Goal: Task Accomplishment & Management: Complete application form

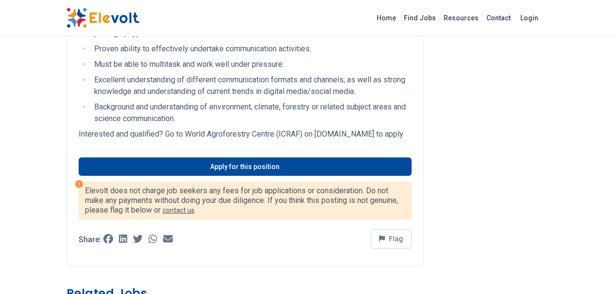
scroll to position [381, 0]
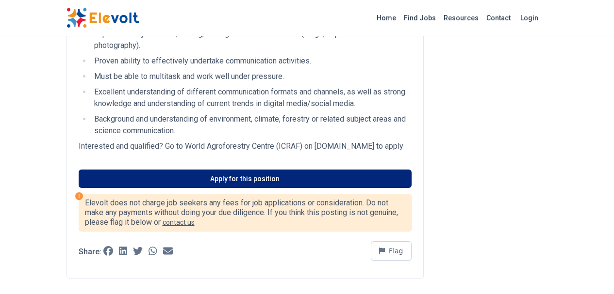
click at [243, 170] on link "Apply for this position" at bounding box center [245, 179] width 333 height 18
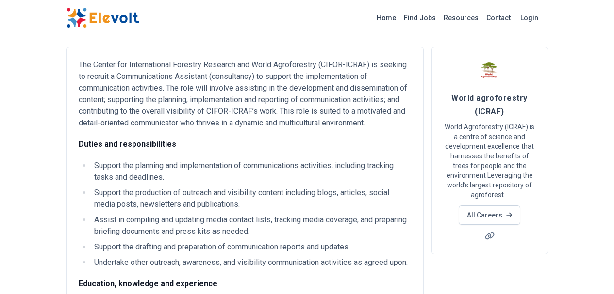
scroll to position [5, 0]
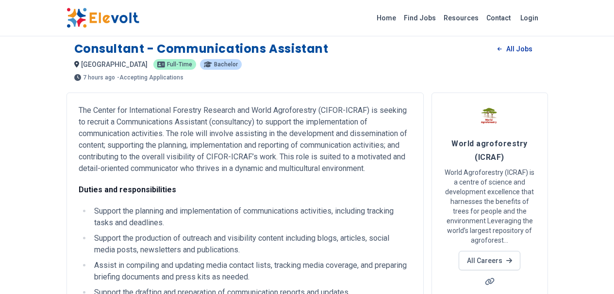
click at [539, 49] on link "All Jobs" at bounding box center [514, 49] width 50 height 15
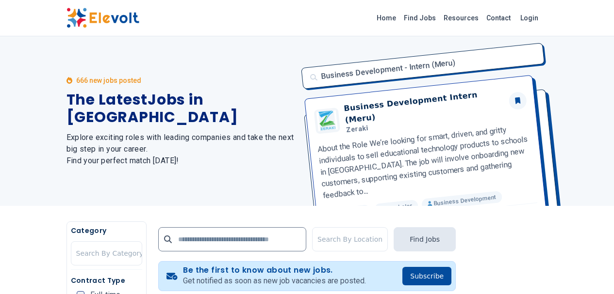
click at [548, 55] on div "Business Development - Intern (Meru) Business Development Intern (Meru) Zeraki …" at bounding box center [421, 121] width 252 height 170
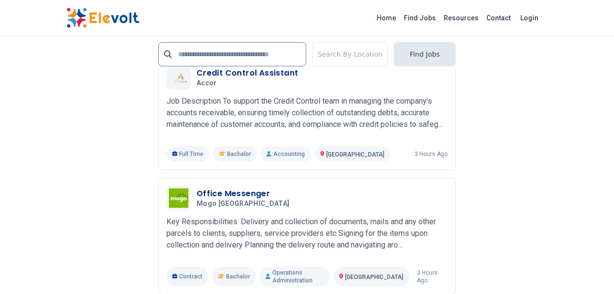
scroll to position [1972, 0]
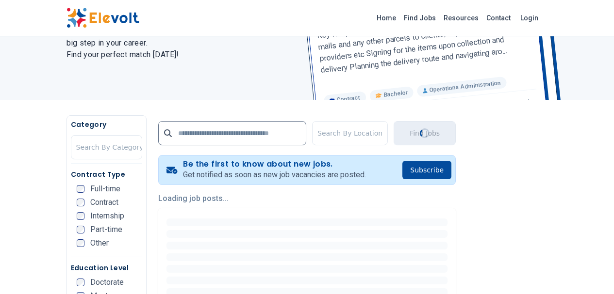
scroll to position [0, 0]
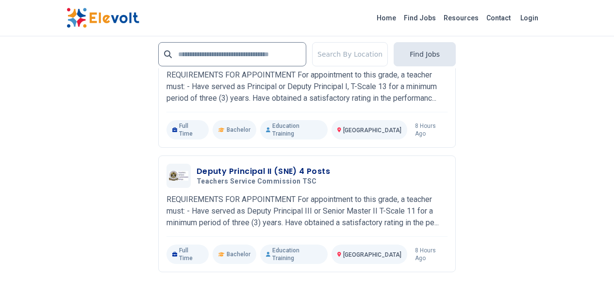
scroll to position [2081, 0]
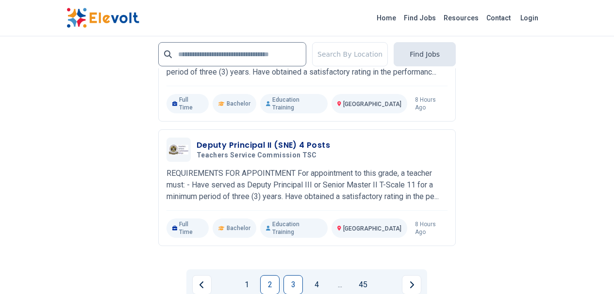
click at [295, 276] on link "3" at bounding box center [292, 285] width 19 height 19
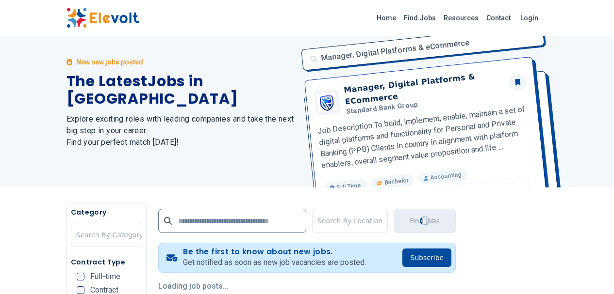
scroll to position [0, 0]
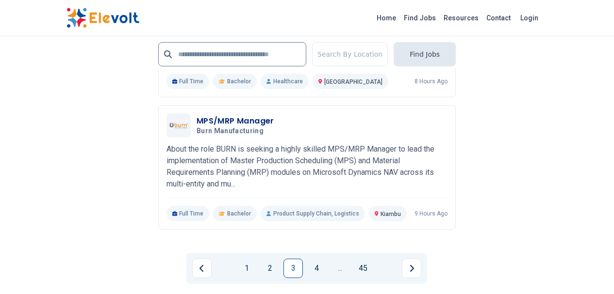
scroll to position [2019, 0]
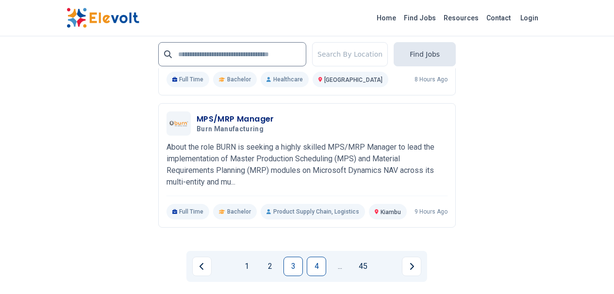
click at [317, 257] on link "4" at bounding box center [316, 266] width 19 height 19
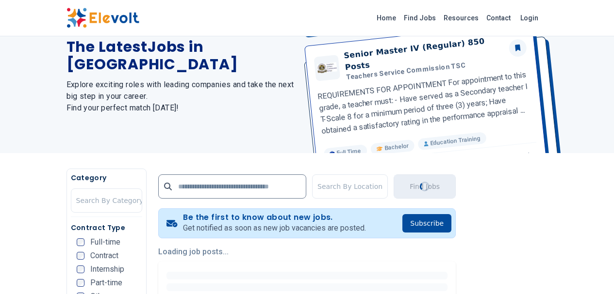
scroll to position [0, 0]
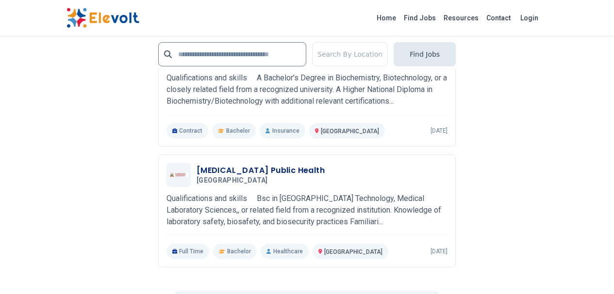
scroll to position [2127, 0]
